Goal: Information Seeking & Learning: Check status

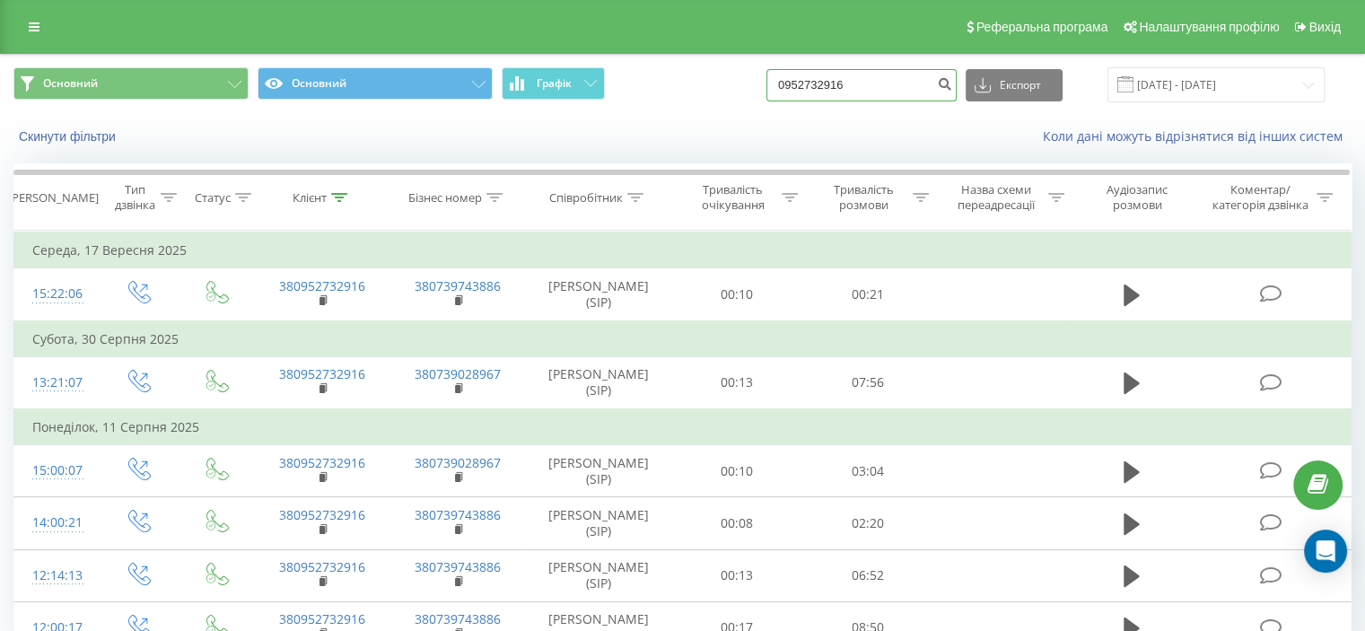
click at [832, 81] on input "0952732916" at bounding box center [861, 85] width 190 height 32
click at [833, 79] on input "0952732916" at bounding box center [861, 85] width 190 height 32
click at [833, 80] on input "0952732916" at bounding box center [861, 85] width 190 height 32
paste input "79091211"
type input "0979091211"
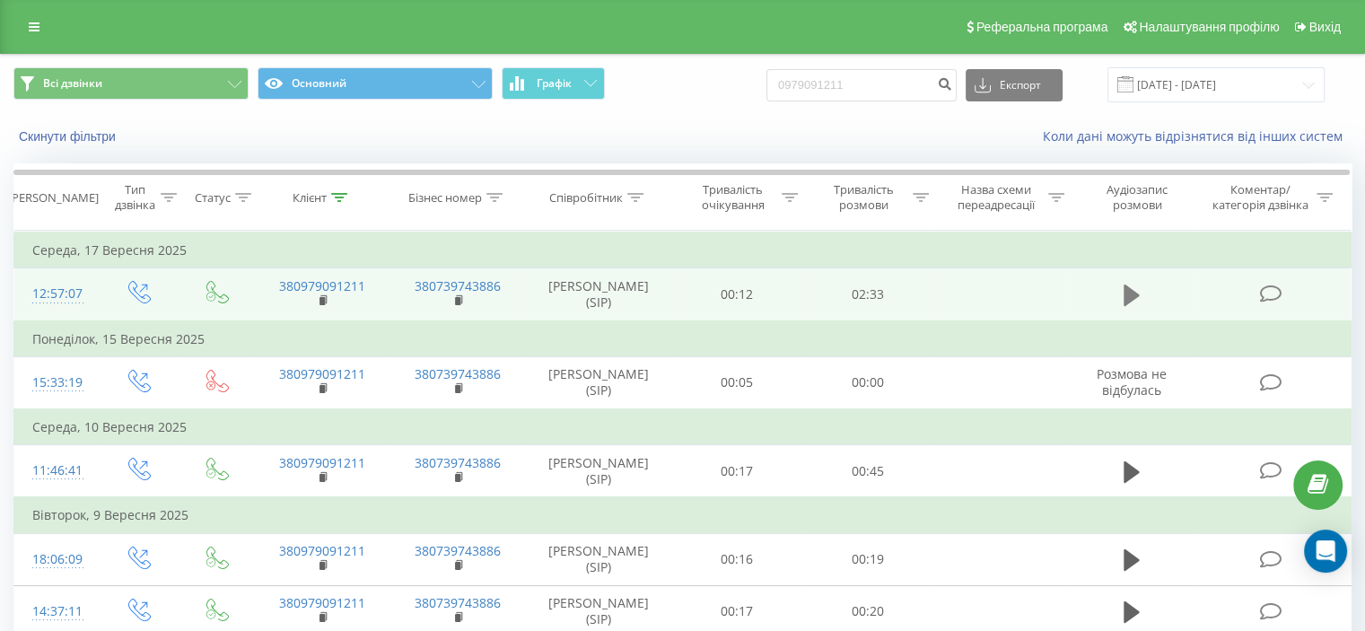
click at [1130, 306] on icon at bounding box center [1131, 295] width 16 height 22
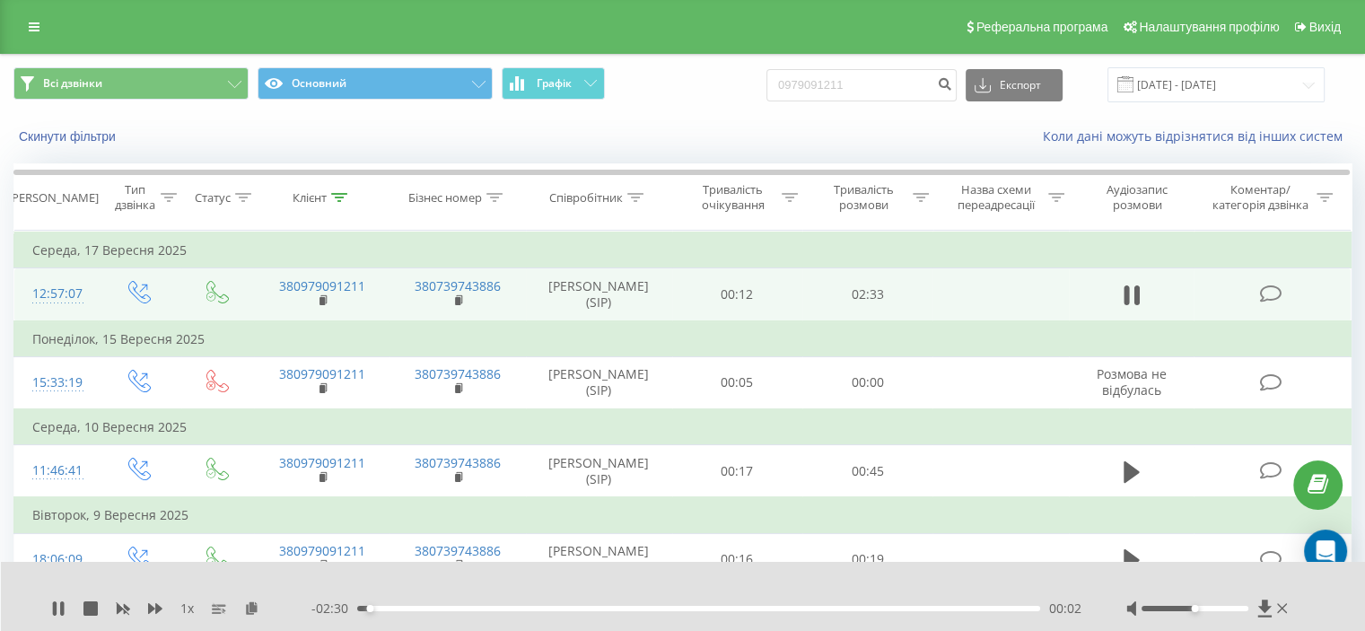
click at [373, 606] on div "00:02" at bounding box center [698, 608] width 683 height 5
click at [386, 608] on div "00:03" at bounding box center [698, 608] width 683 height 5
click at [413, 609] on div "00:07" at bounding box center [698, 608] width 683 height 5
click at [57, 606] on icon at bounding box center [58, 608] width 14 height 14
click at [822, 74] on input "0979091211" at bounding box center [861, 85] width 190 height 32
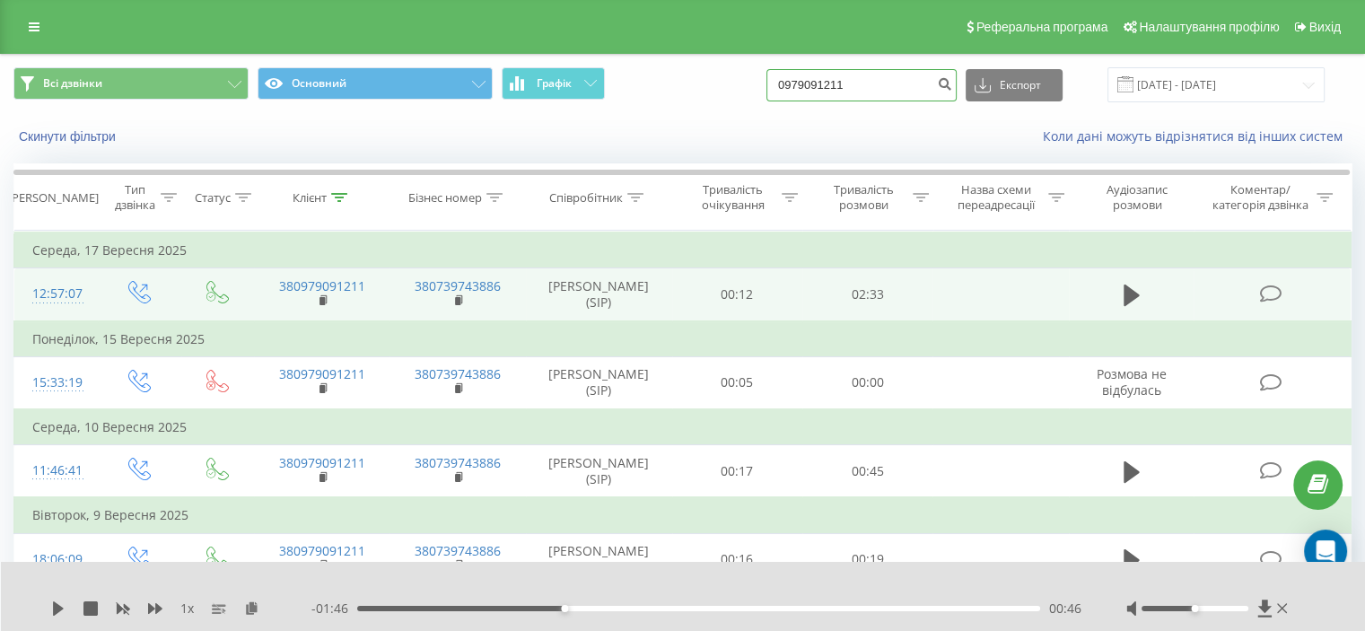
click at [822, 74] on input "0979091211" at bounding box center [861, 85] width 190 height 32
paste input "637328656"
type input "0637328656"
click at [952, 93] on button "submit" at bounding box center [944, 85] width 24 height 32
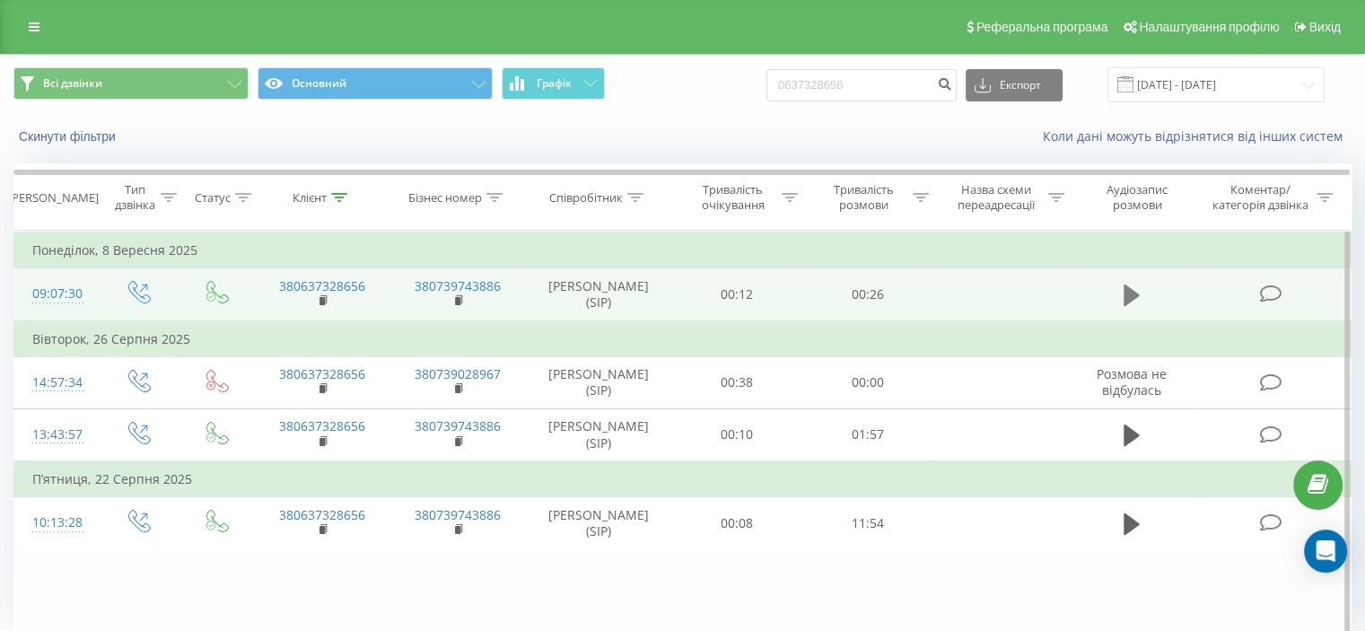
click at [1127, 306] on icon at bounding box center [1131, 295] width 16 height 22
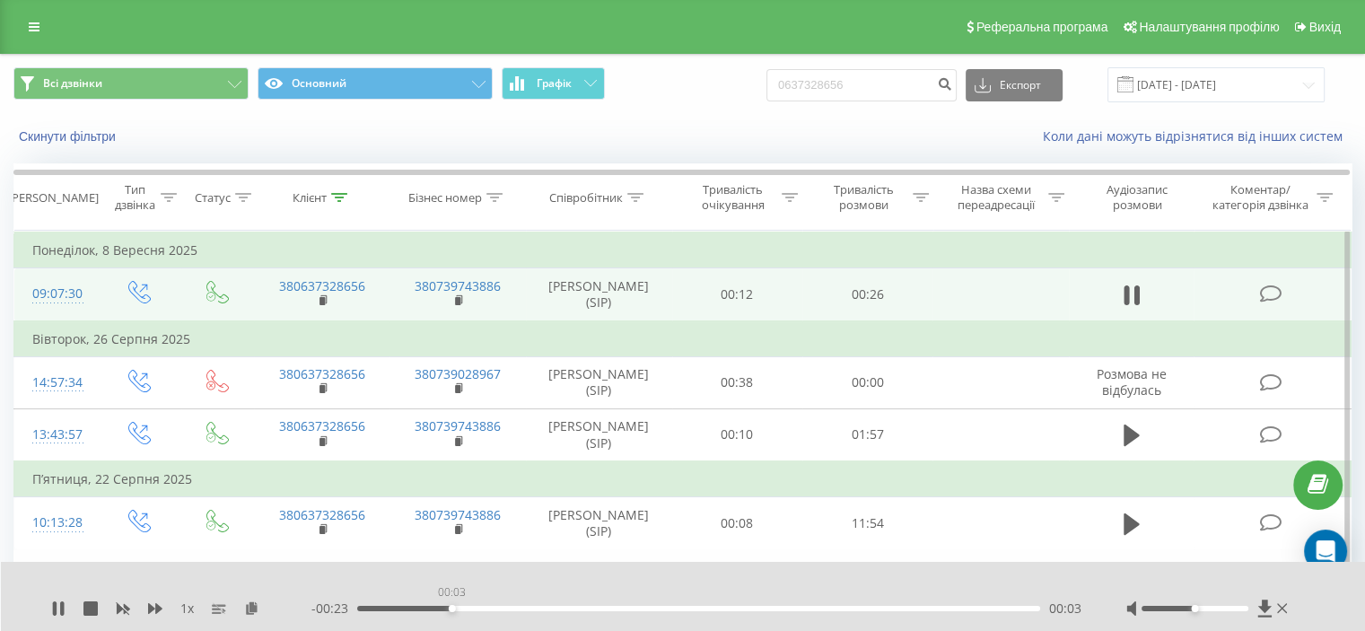
click at [451, 606] on div "00:03" at bounding box center [698, 608] width 683 height 5
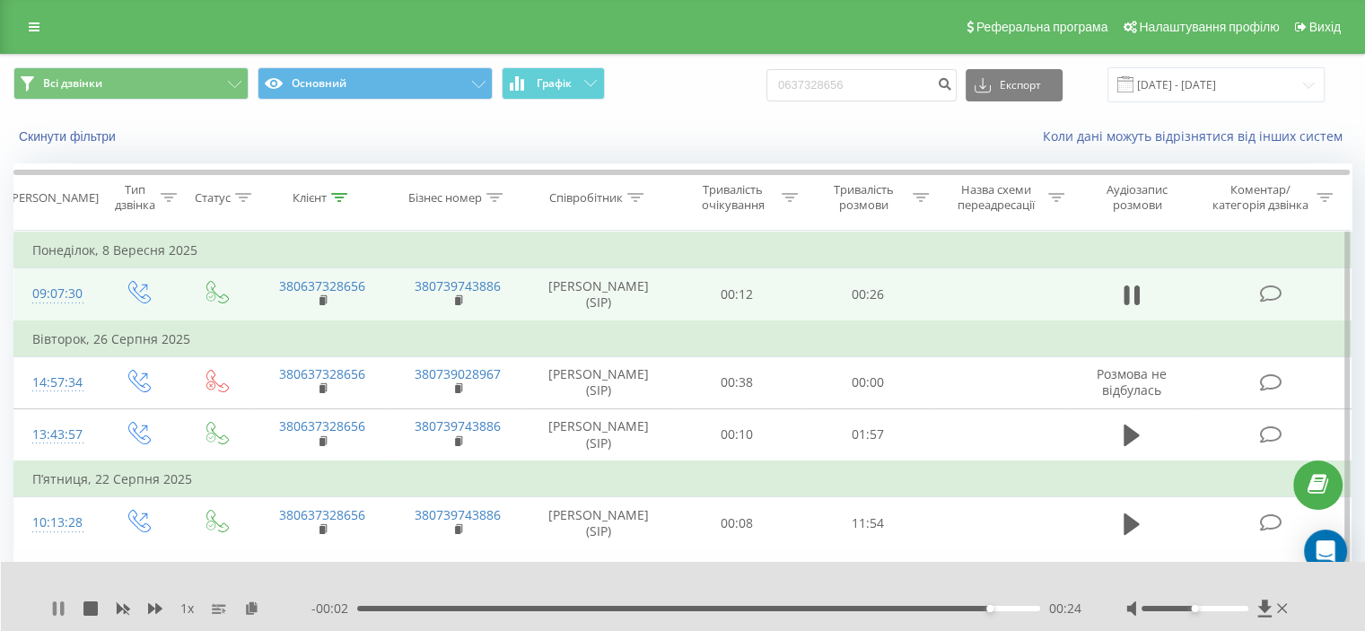
click at [64, 603] on icon at bounding box center [62, 608] width 4 height 14
